Goal: Find specific page/section: Find specific page/section

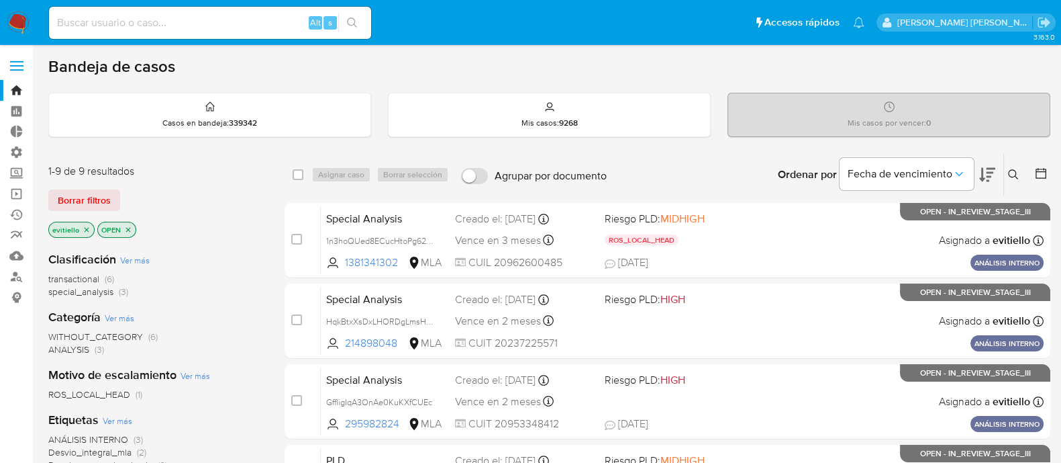
paste input "2694170642"
click at [192, 23] on input at bounding box center [210, 22] width 322 height 17
type input "2694170642"
click at [362, 24] on button "search-icon" at bounding box center [352, 22] width 28 height 19
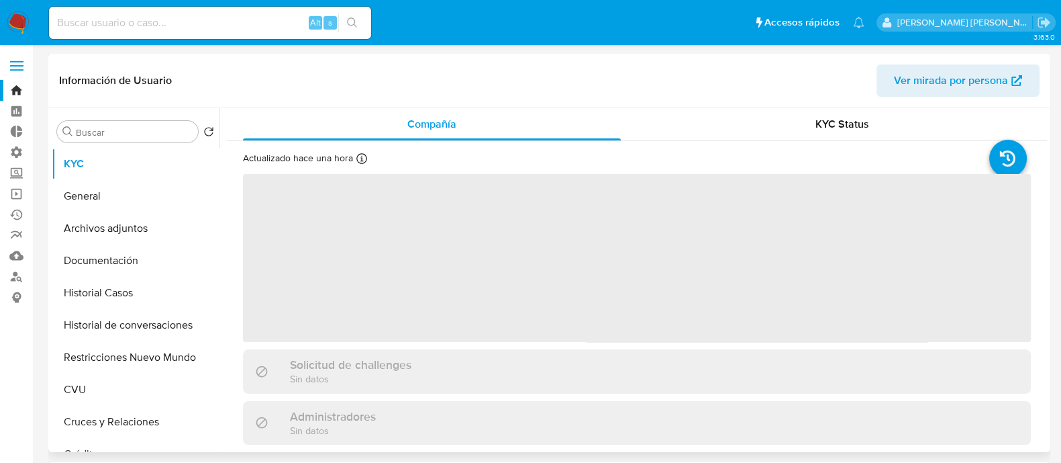
select select "10"
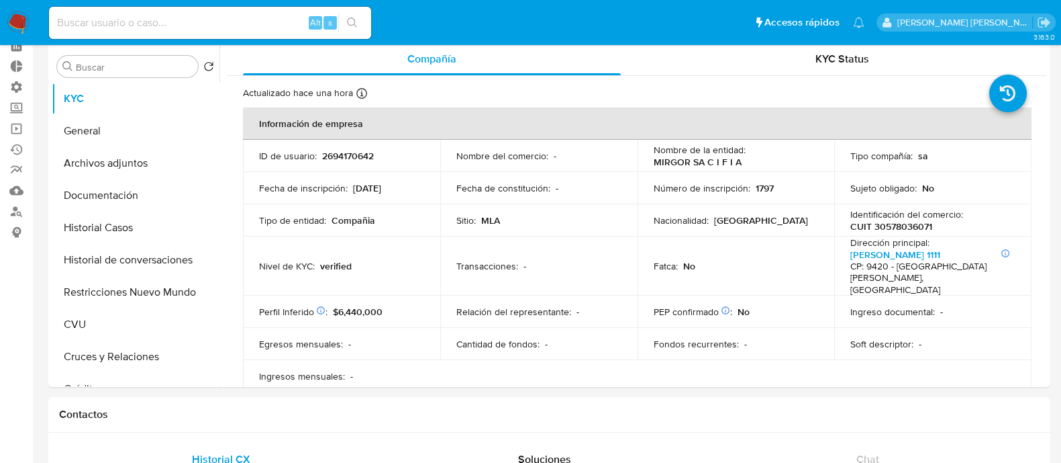
scroll to position [66, 0]
click at [150, 120] on button "General" at bounding box center [130, 129] width 157 height 32
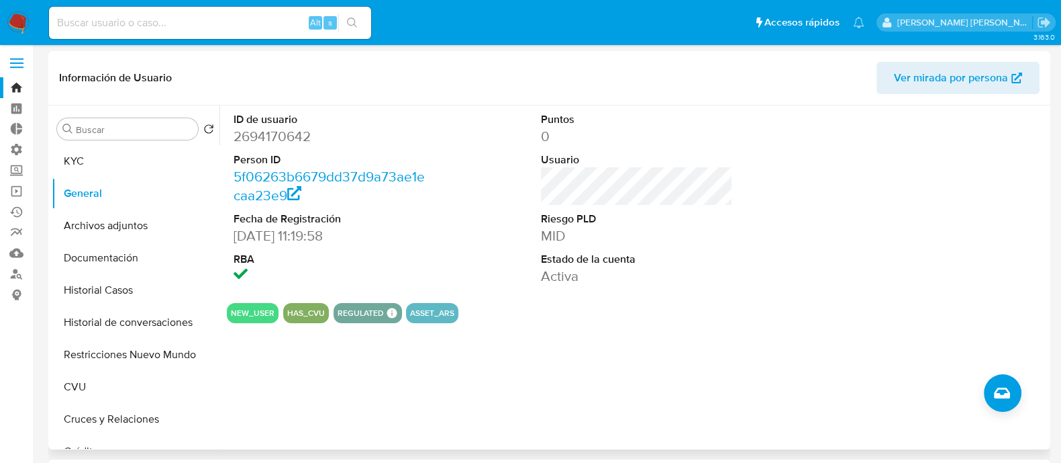
scroll to position [1, 0]
click at [359, 177] on link "5f06263b6679dd37d9a73ae1ecaa23e9" at bounding box center [329, 187] width 191 height 38
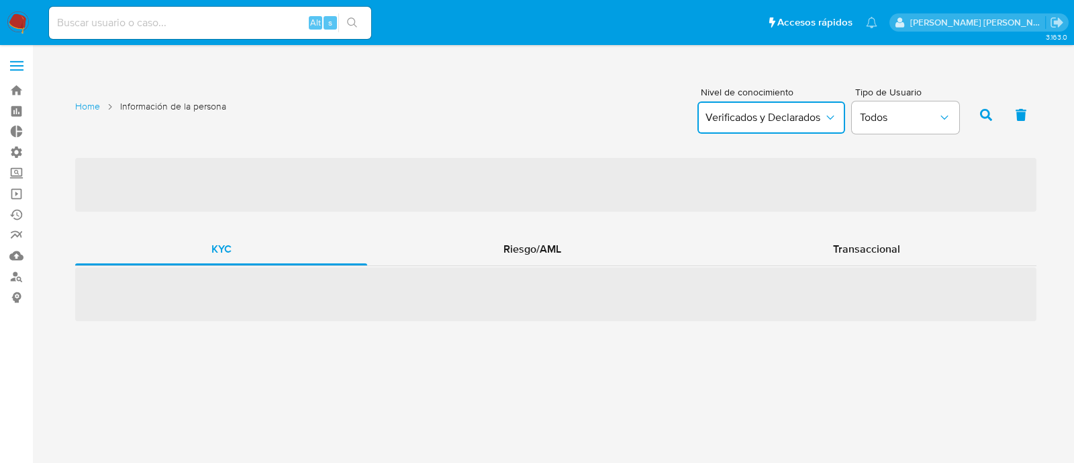
click at [815, 109] on button "Verificados y Declarados" at bounding box center [772, 117] width 148 height 32
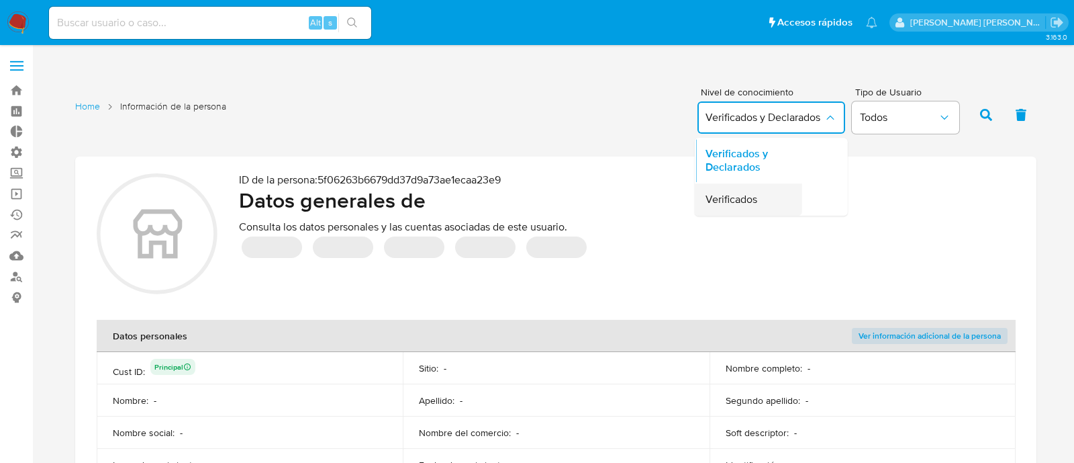
click at [758, 207] on div "Verificados" at bounding box center [745, 199] width 78 height 32
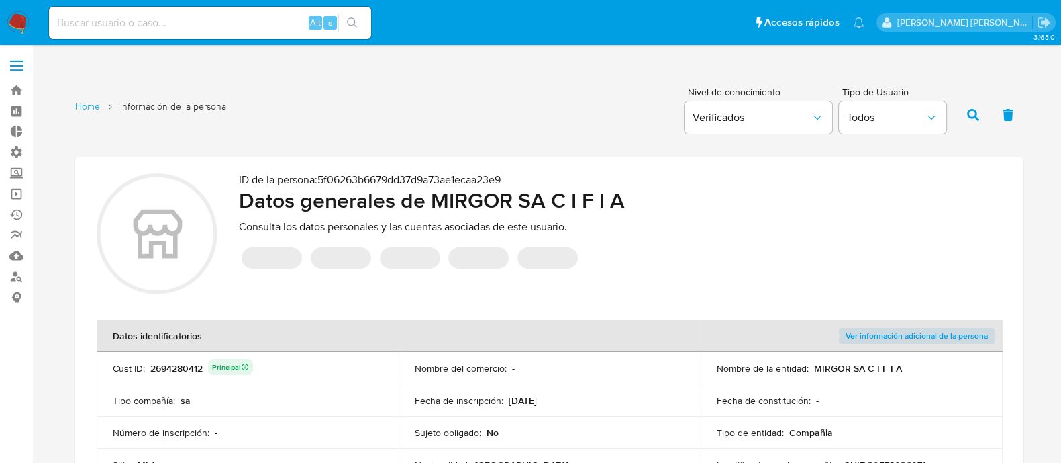
click at [969, 113] on icon "button" at bounding box center [973, 115] width 12 height 12
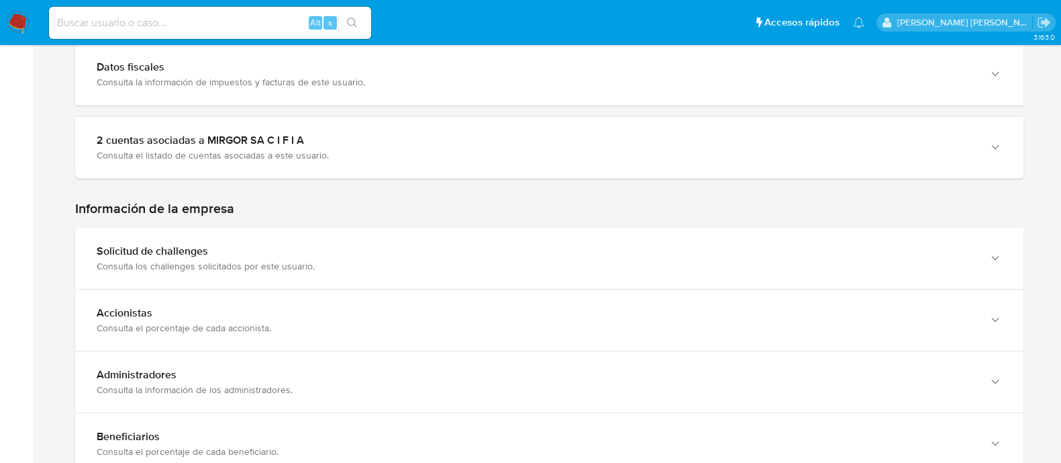
scroll to position [755, 0]
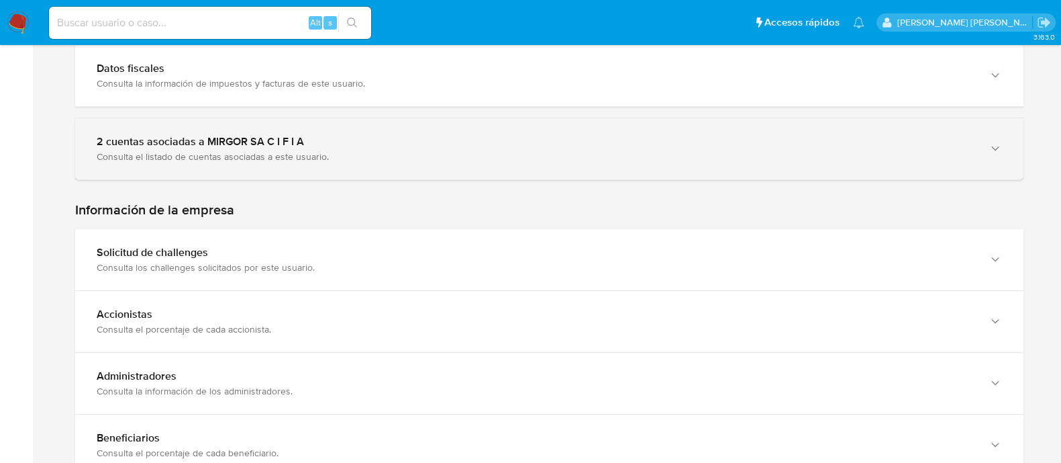
click at [565, 135] on div "2 cuentas asociadas a MIRGOR SA C I F I A" at bounding box center [536, 141] width 879 height 13
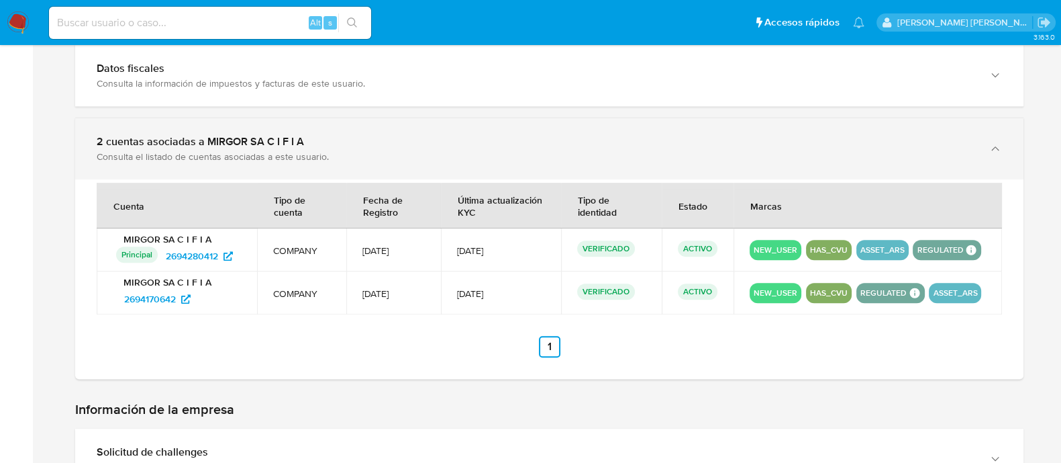
click at [563, 135] on div "2 cuentas asociadas a MIRGOR SA C I F I A" at bounding box center [536, 141] width 879 height 13
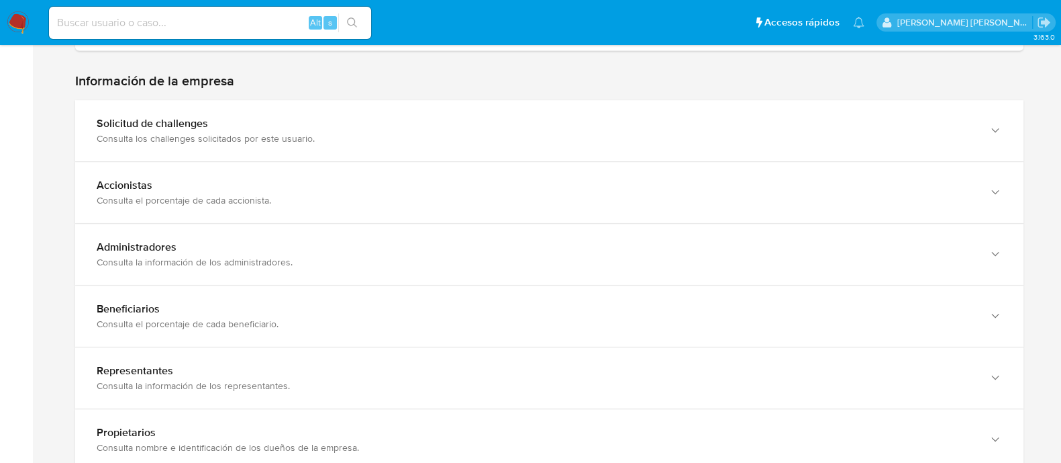
scroll to position [882, 0]
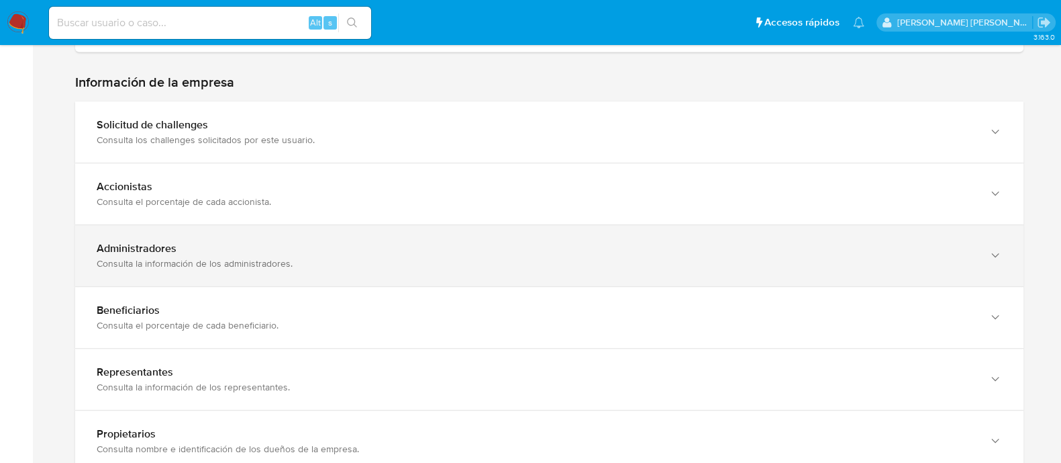
click at [418, 242] on div "Administradores" at bounding box center [536, 248] width 879 height 13
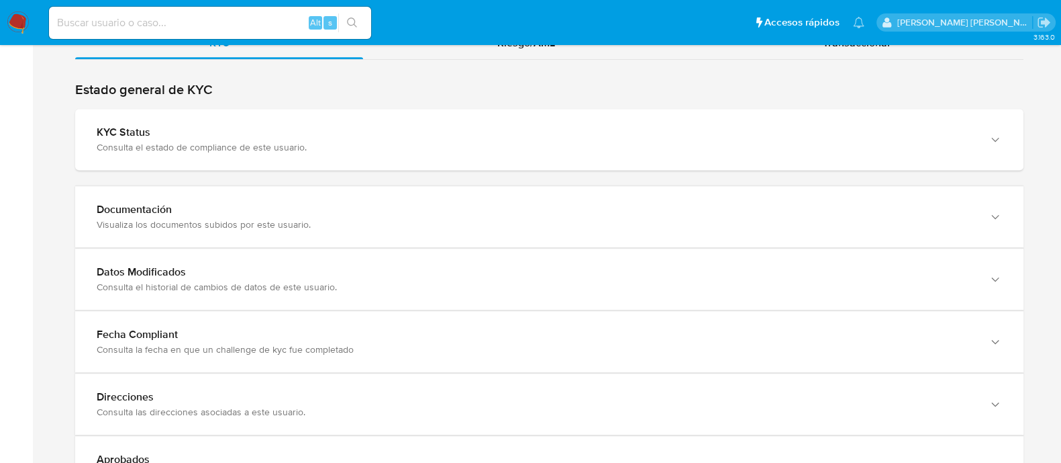
scroll to position [1266, 0]
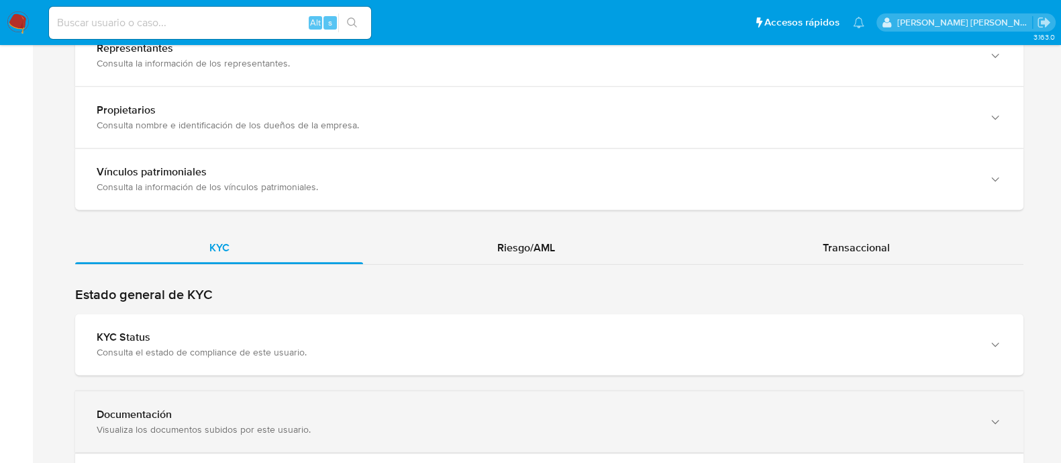
click at [377, 391] on div "Documentación Visualiza los documentos subidos por este usuario." at bounding box center [549, 421] width 949 height 61
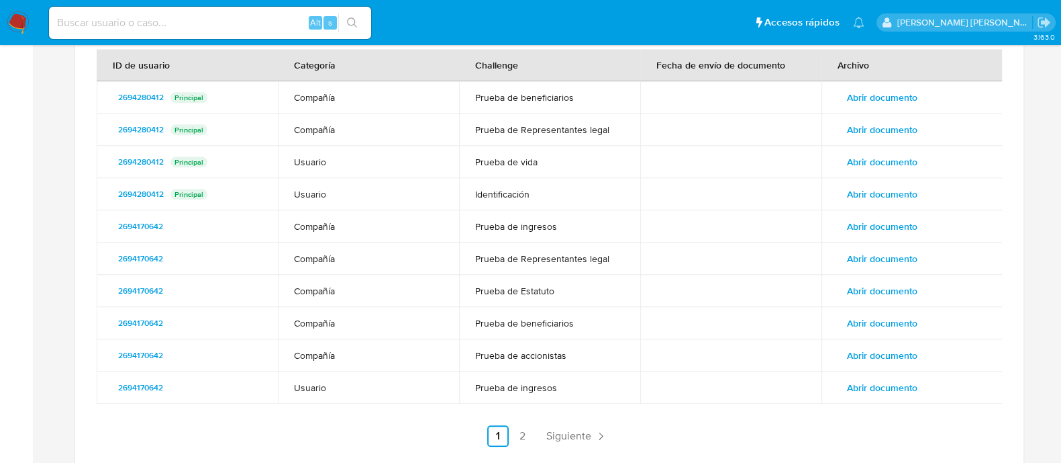
scroll to position [1671, 0]
click at [565, 432] on span "Siguiente" at bounding box center [569, 437] width 45 height 11
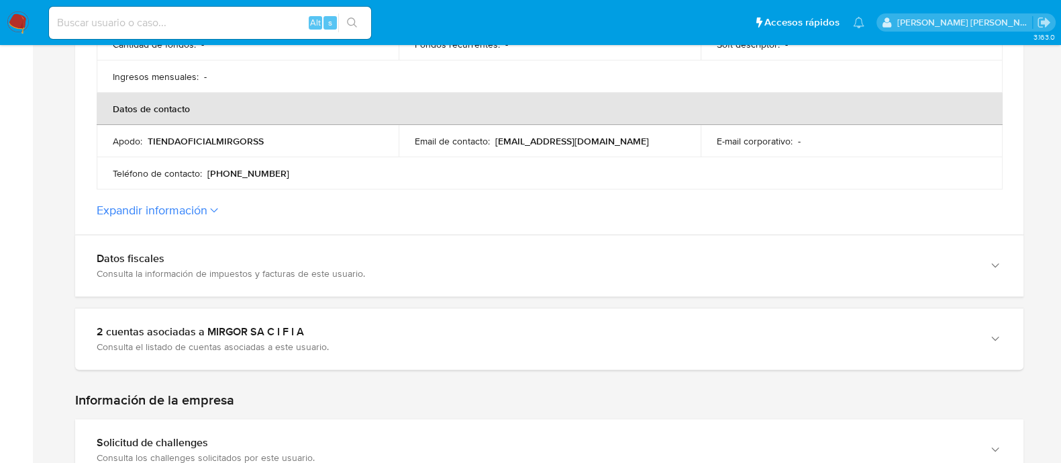
scroll to position [0, 0]
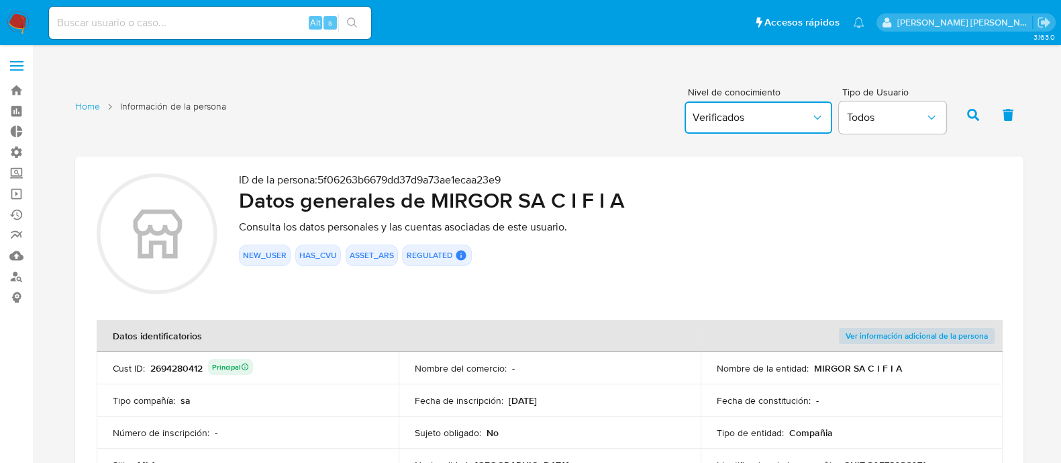
click at [796, 111] on span "Verificados" at bounding box center [752, 117] width 118 height 13
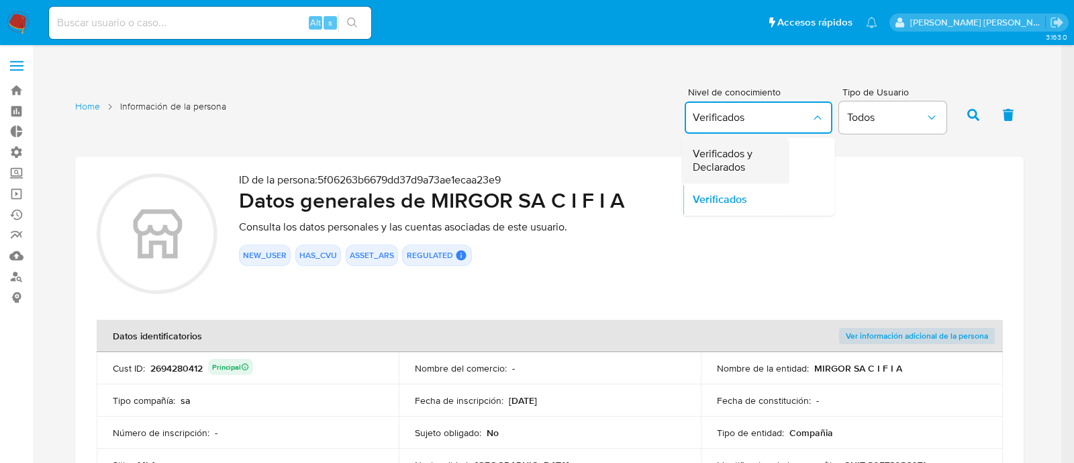
click at [771, 154] on li "Verificados y Declarados" at bounding box center [735, 161] width 107 height 46
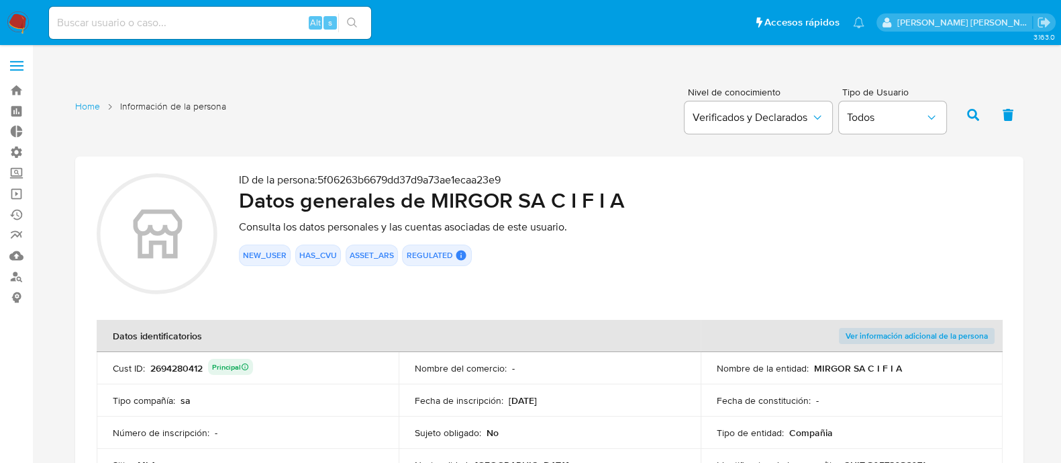
click at [974, 116] on icon "button" at bounding box center [973, 115] width 12 height 12
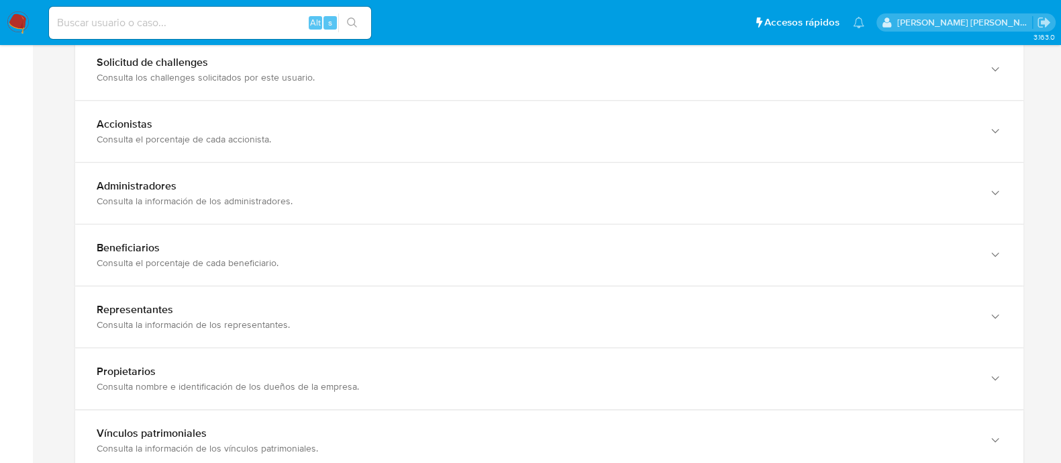
scroll to position [943, 0]
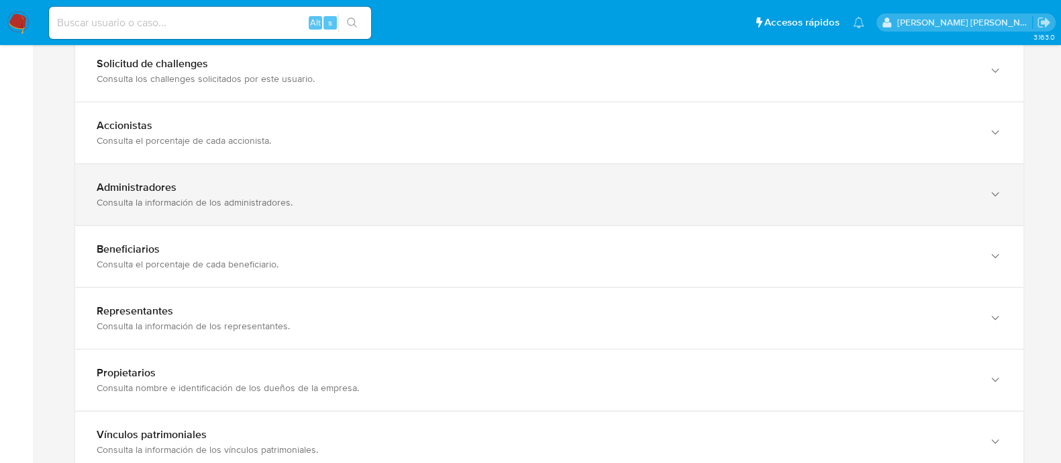
click at [480, 181] on div "Administradores" at bounding box center [536, 187] width 879 height 13
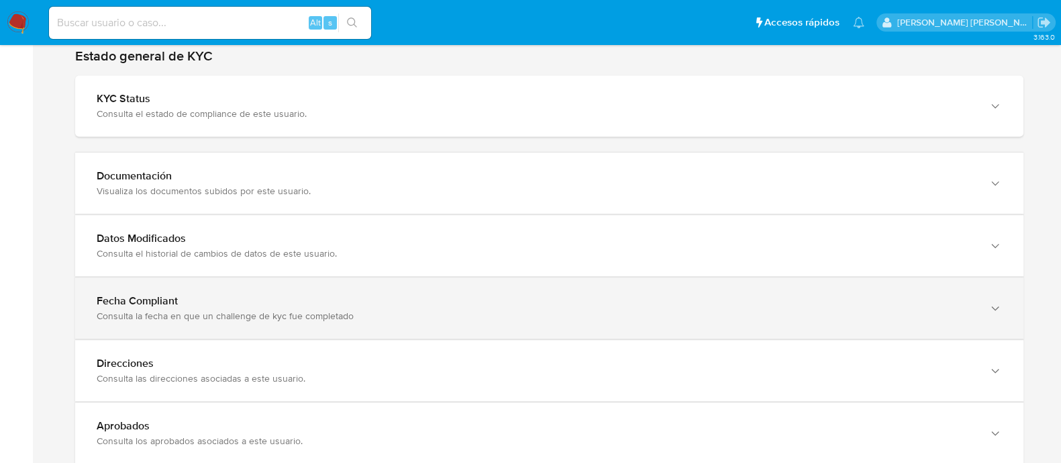
scroll to position [1507, 0]
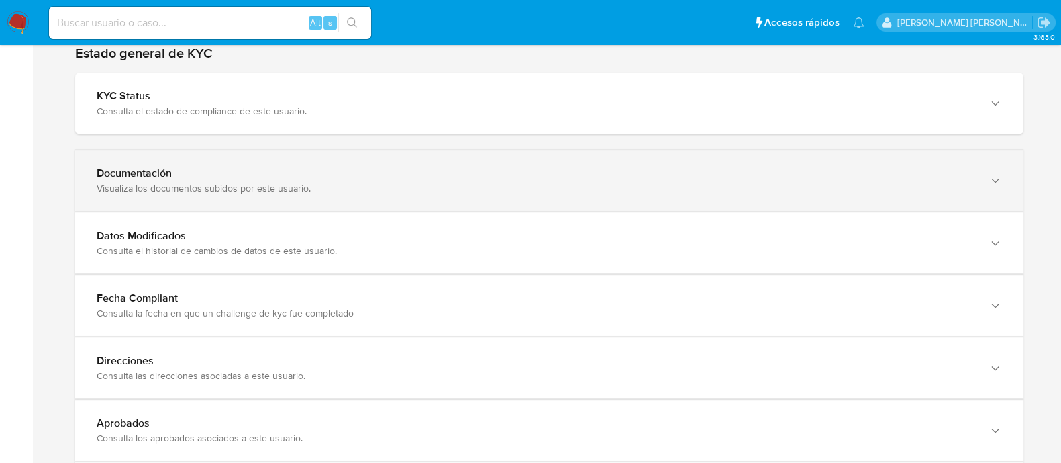
click at [453, 182] on div "Visualiza los documentos subidos por este usuario." at bounding box center [536, 188] width 879 height 12
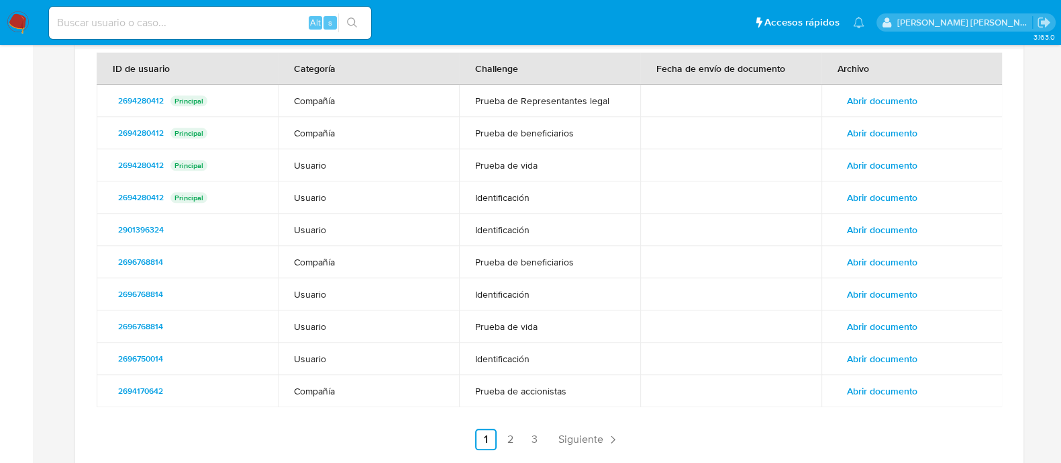
scroll to position [1672, 0]
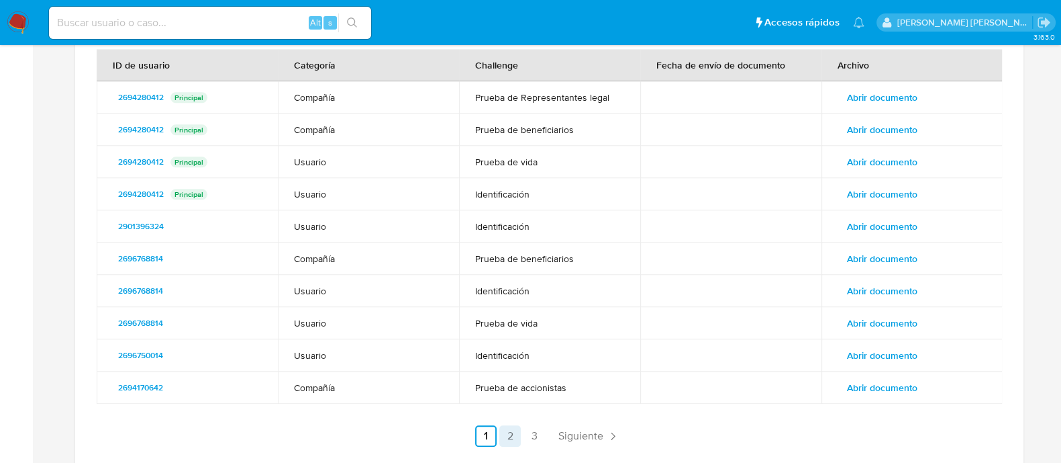
click at [510, 425] on link "2" at bounding box center [510, 435] width 21 height 21
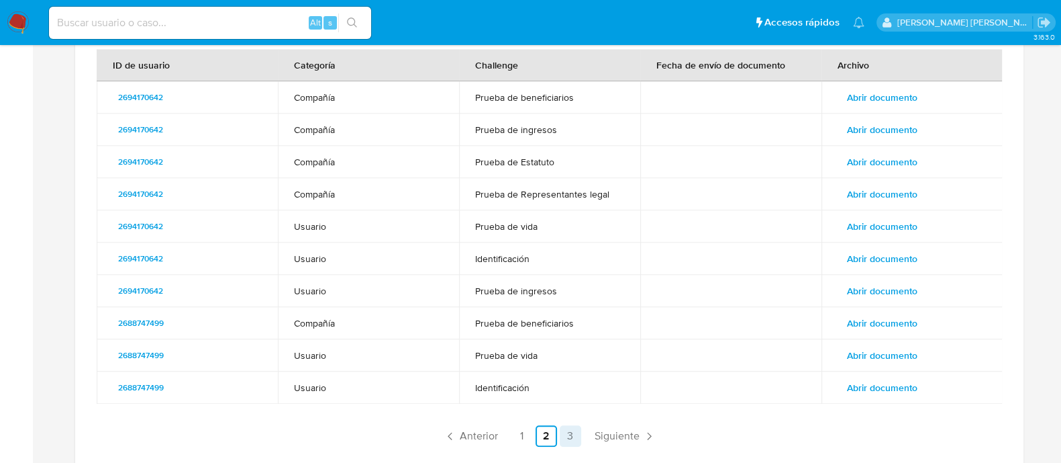
click at [567, 425] on link "3" at bounding box center [570, 435] width 21 height 21
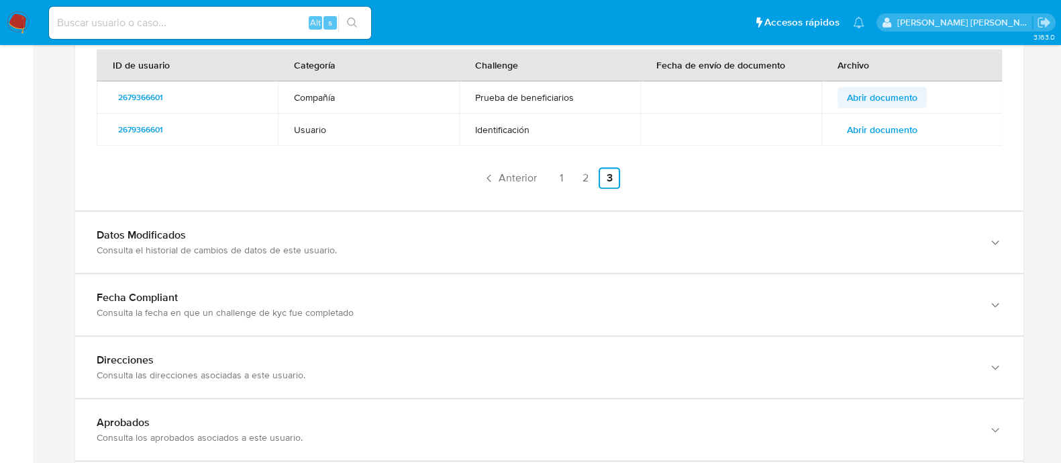
click at [869, 88] on span "Abrir documento" at bounding box center [882, 97] width 70 height 19
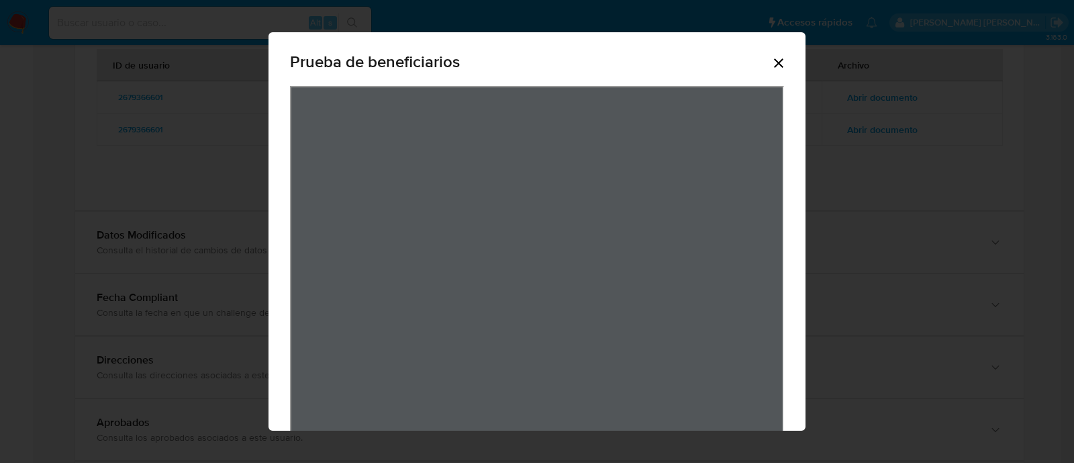
click at [771, 58] on icon "Cerrar" at bounding box center [779, 63] width 16 height 16
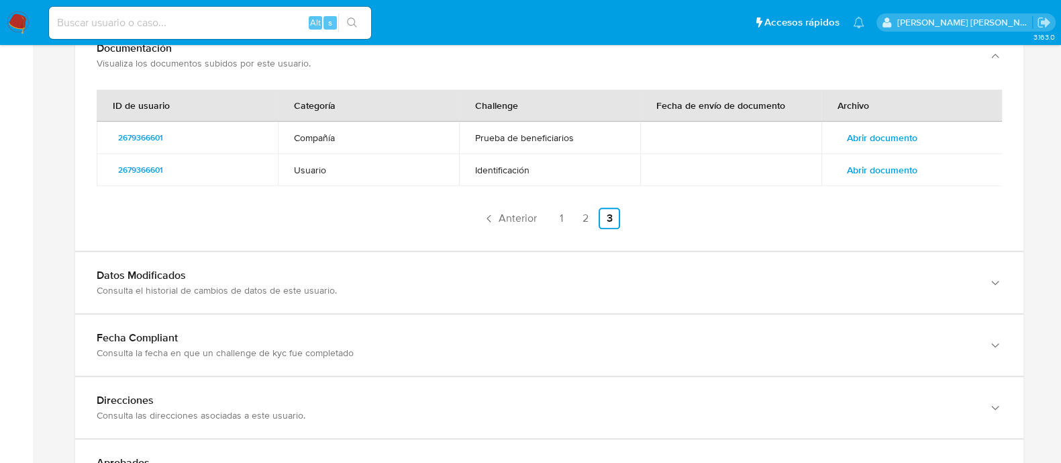
scroll to position [1631, 0]
click at [590, 208] on link "2" at bounding box center [585, 218] width 21 height 21
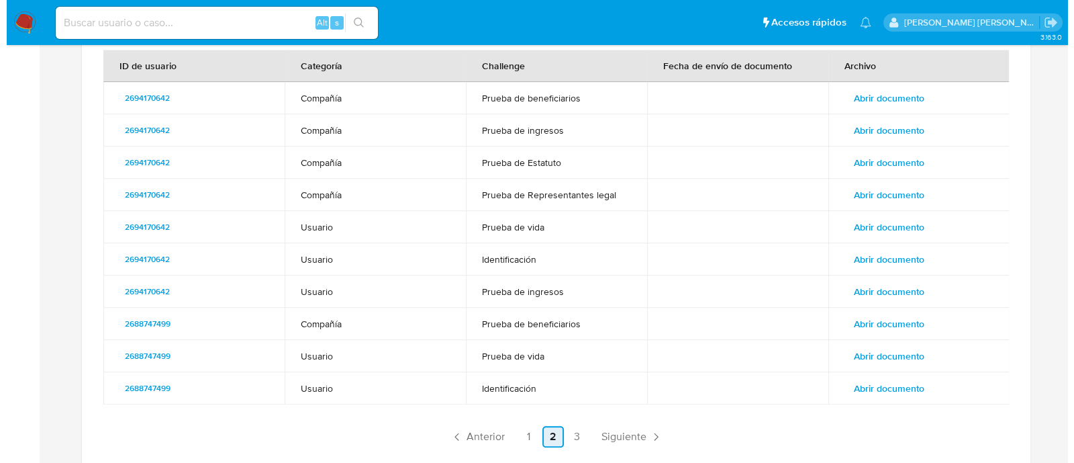
scroll to position [1672, 0]
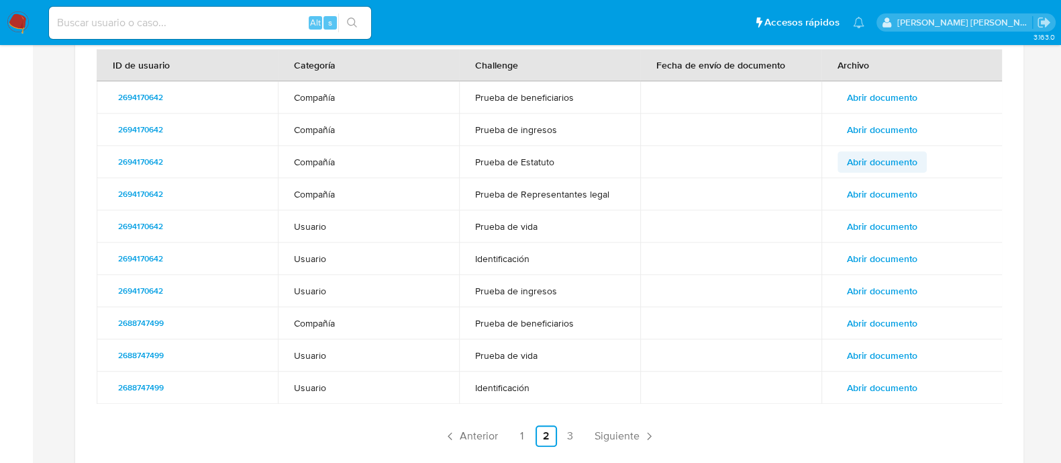
click at [861, 152] on span "Abrir documento" at bounding box center [882, 161] width 70 height 19
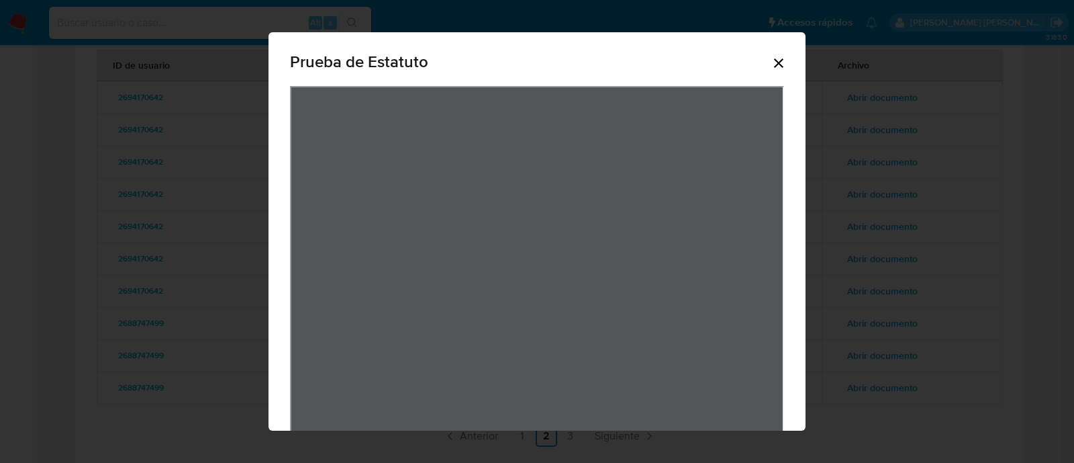
scroll to position [3, 0]
click at [771, 58] on icon "Cerrar" at bounding box center [779, 60] width 16 height 16
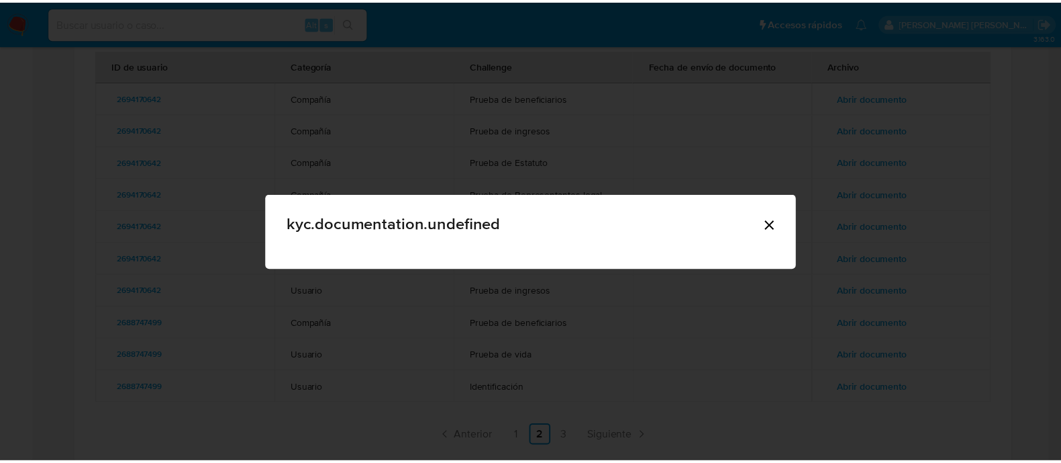
scroll to position [0, 0]
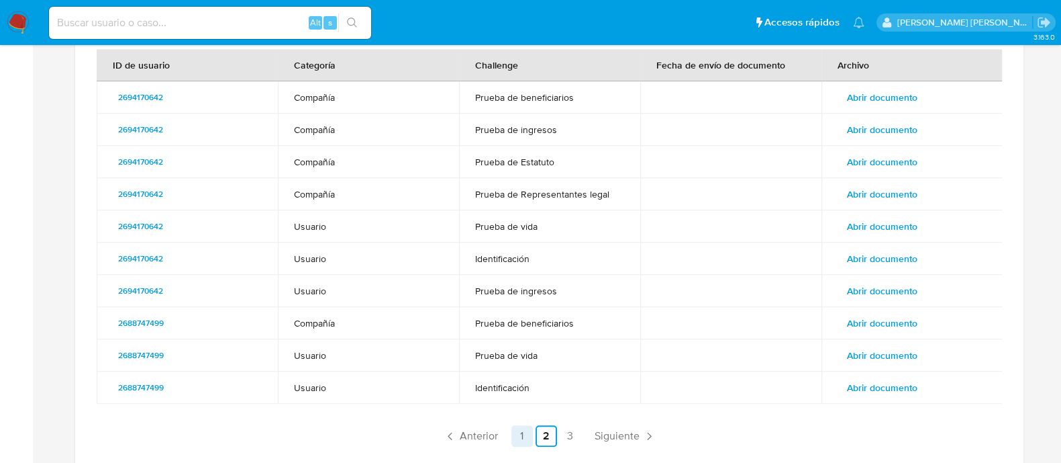
click at [524, 425] on link "1" at bounding box center [522, 435] width 21 height 21
